Goal: Task Accomplishment & Management: Complete application form

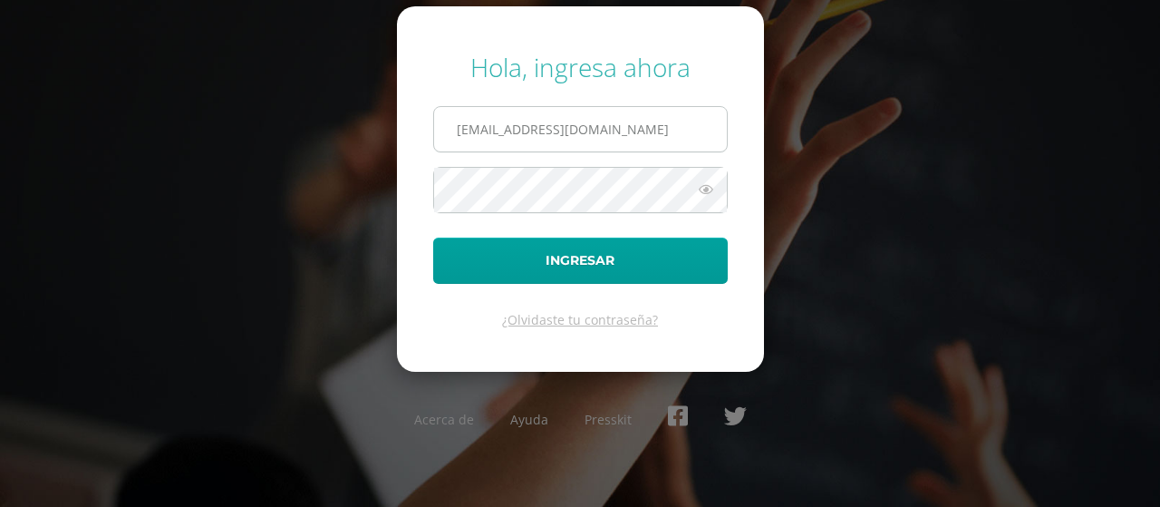
click at [575, 108] on input "[EMAIL_ADDRESS][DOMAIN_NAME]" at bounding box center [580, 129] width 293 height 44
click at [507, 140] on input "[EMAIL_ADDRESS][DOMAIN_NAME]" at bounding box center [580, 129] width 293 height 44
type input "[EMAIL_ADDRESS][DOMAIN_NAME]"
click at [488, 285] on form "Hola, ingresa ahora [EMAIL_ADDRESS][DOMAIN_NAME] Ingresar ¿Olvidaste tu contras…" at bounding box center [580, 188] width 367 height 364
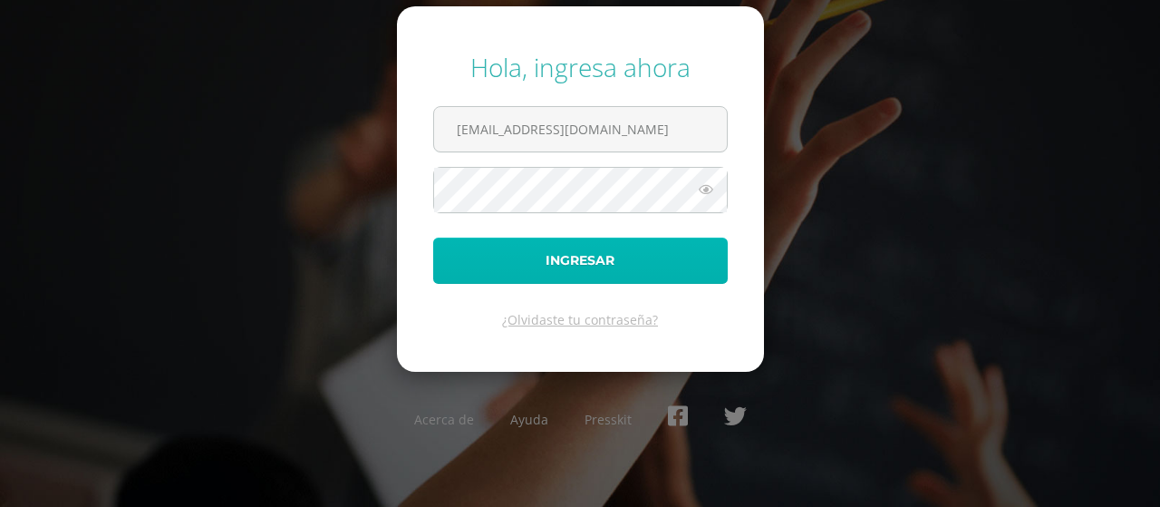
click at [488, 280] on button "Ingresar" at bounding box center [580, 260] width 295 height 46
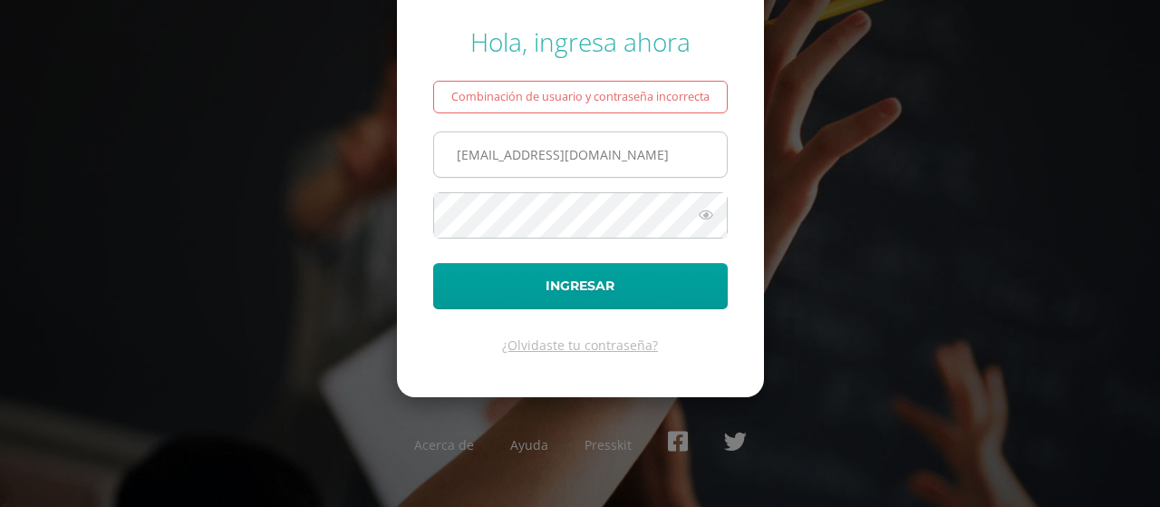
click at [504, 155] on input "[EMAIL_ADDRESS][DOMAIN_NAME]" at bounding box center [580, 154] width 293 height 44
type input "2021267@laestrella.edu.gt"
click at [382, 209] on div "Hola, ingresa ahora Combinación de usuario y contraseña incorrecta 2021267@laes…" at bounding box center [580, 253] width 1160 height 486
click at [707, 215] on icon at bounding box center [706, 215] width 24 height 22
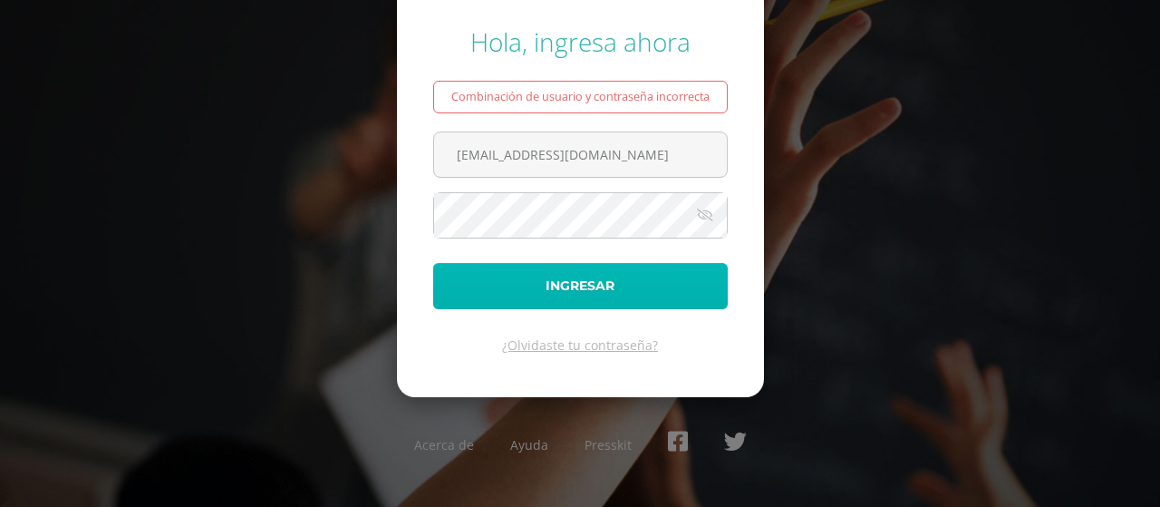
click at [527, 289] on button "Ingresar" at bounding box center [580, 286] width 295 height 46
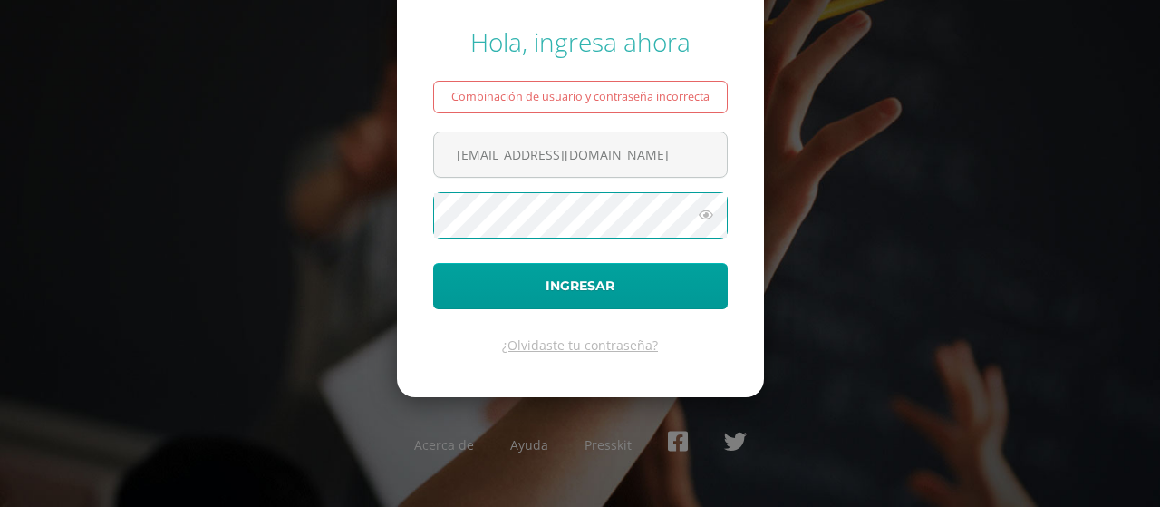
click at [433, 263] on button "Ingresar" at bounding box center [580, 286] width 295 height 46
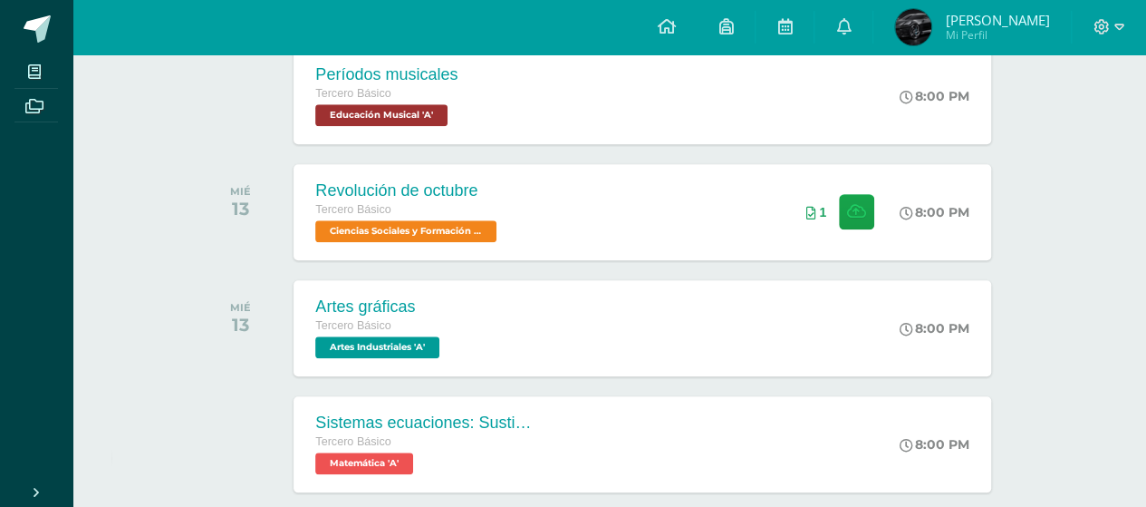
scroll to position [812, 0]
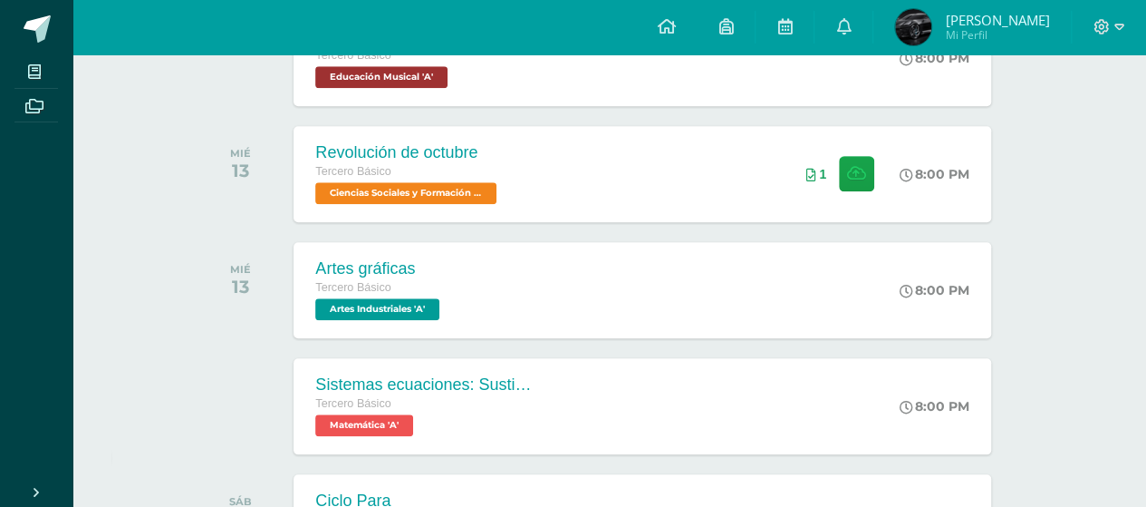
click at [469, 121] on div "AGOSTO MAR 12 Cancha de Balonmano y Contenido Evento Cancha de Balonmano y Cont…" at bounding box center [609, 210] width 820 height 1422
click at [484, 157] on div "Revolución de octubre" at bounding box center [407, 152] width 188 height 19
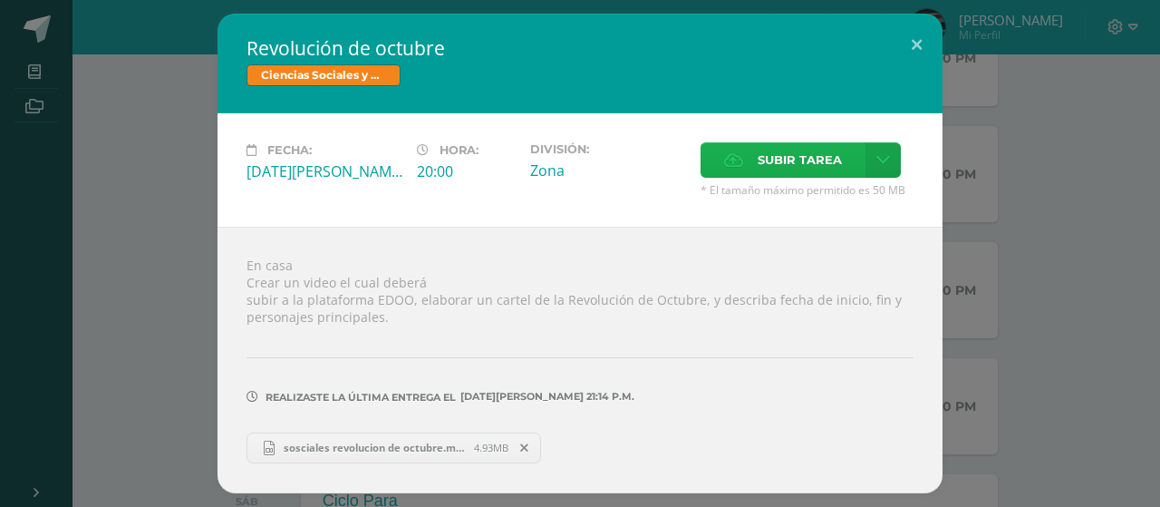
click at [772, 150] on span "Subir tarea" at bounding box center [800, 160] width 84 height 34
click at [0, 0] on input "Subir tarea" at bounding box center [0, 0] width 0 height 0
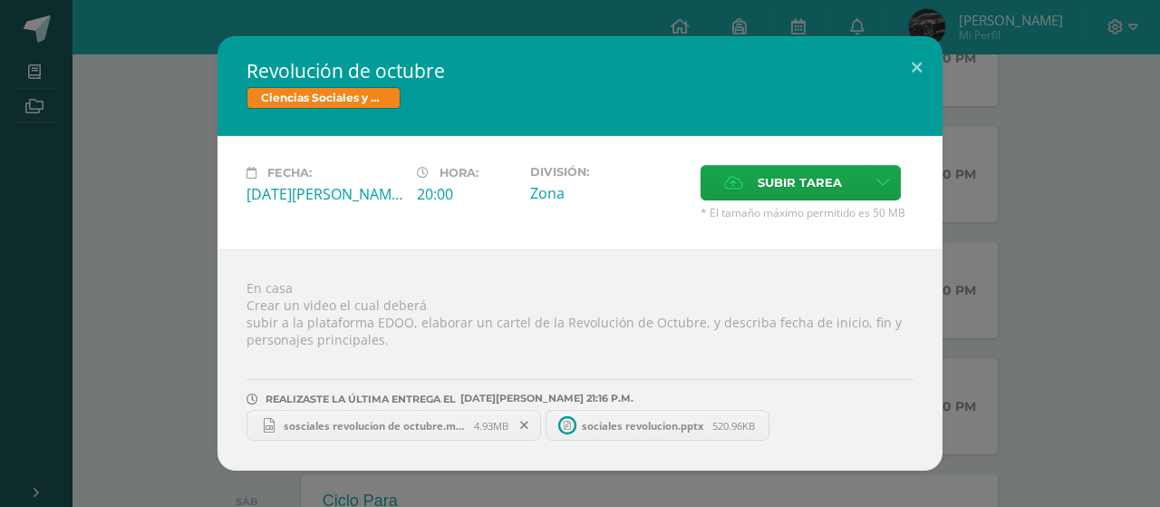
click at [576, 427] on icon at bounding box center [568, 425] width 24 height 24
click at [324, 411] on link "sosciales revolucion de octubre.mp4 4.93MB" at bounding box center [393, 425] width 295 height 31
click at [1159, 333] on div "Revolución de octubre Ciencias Sociales y Formación Ciudadana Fecha: Miércoles …" at bounding box center [580, 253] width 1160 height 507
